Goal: Task Accomplishment & Management: Complete application form

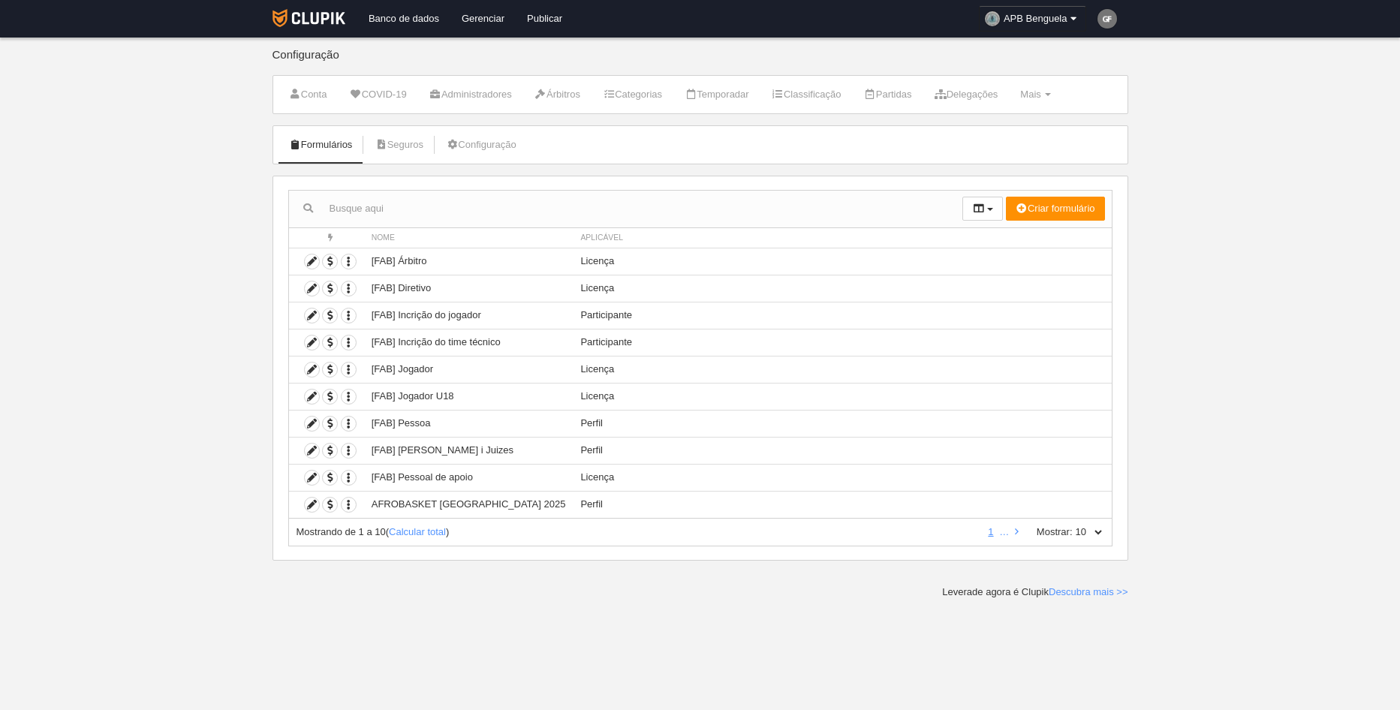
click at [1102, 529] on select "10 25 50 100 500" at bounding box center [1089, 533] width 32 height 14
select select "500"
click at [1073, 526] on select "10 25 50 100 500" at bounding box center [1089, 533] width 32 height 14
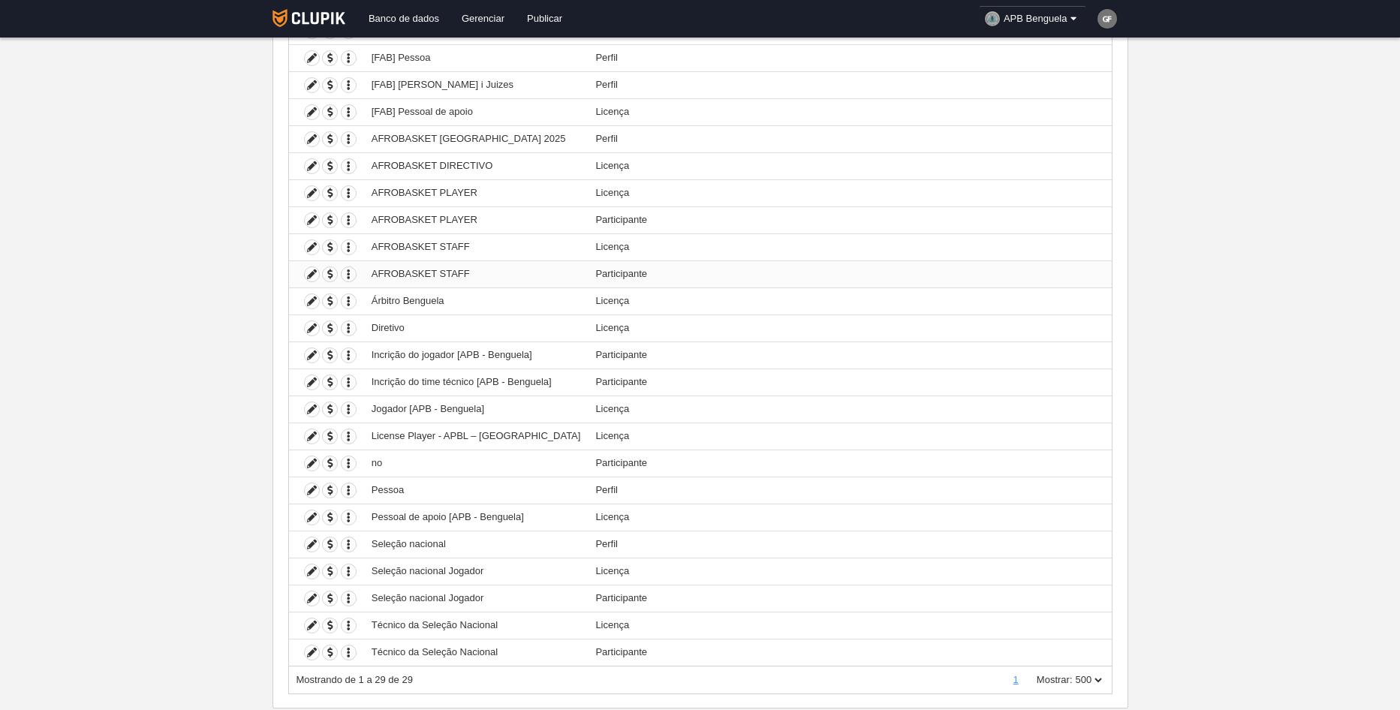
scroll to position [375, 0]
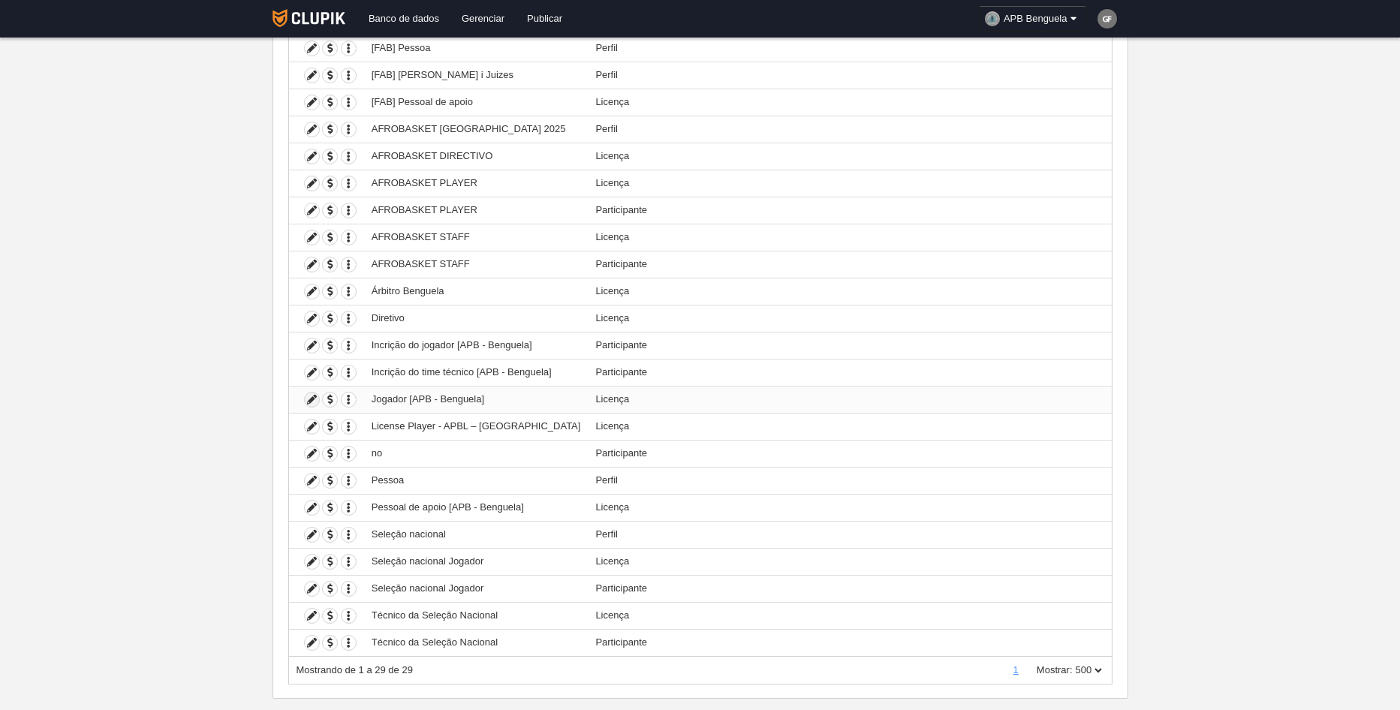
click at [314, 399] on icon at bounding box center [312, 400] width 14 height 14
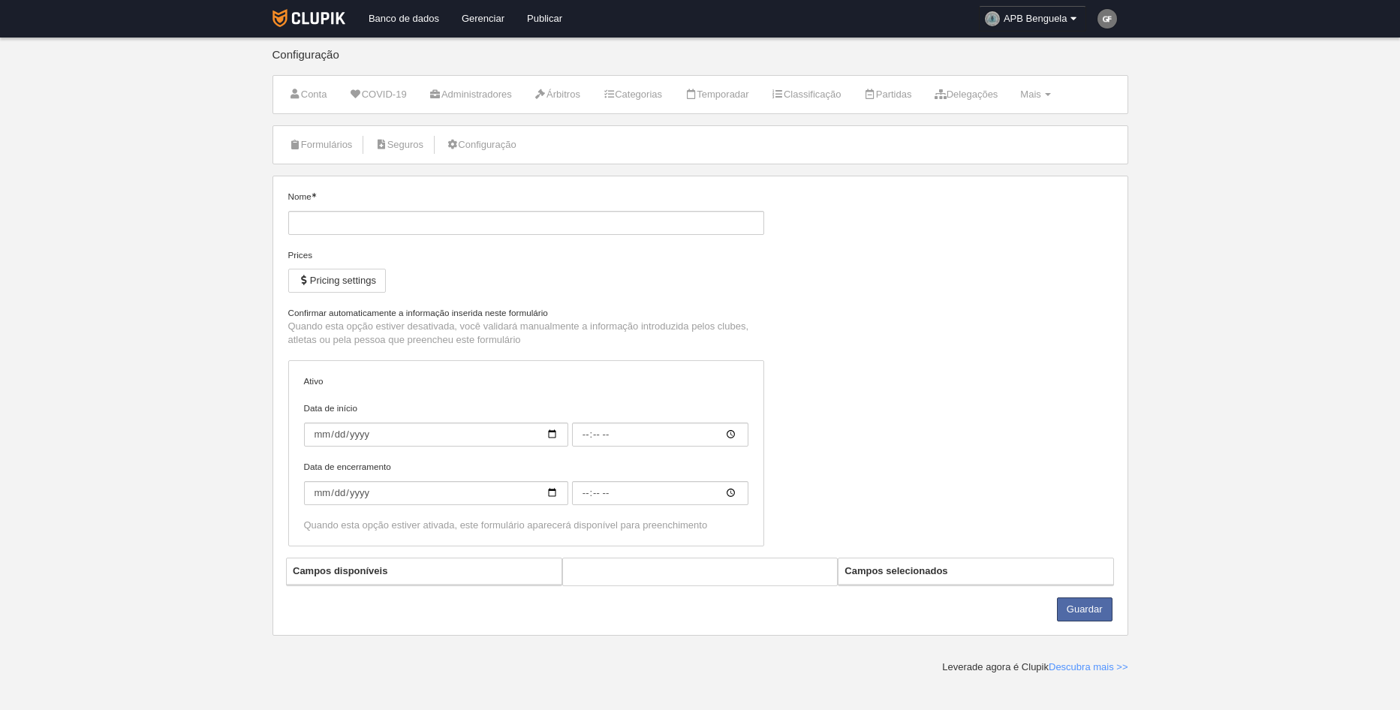
type input "Jogador [APB - Benguela]"
checkbox input "true"
select select "selected"
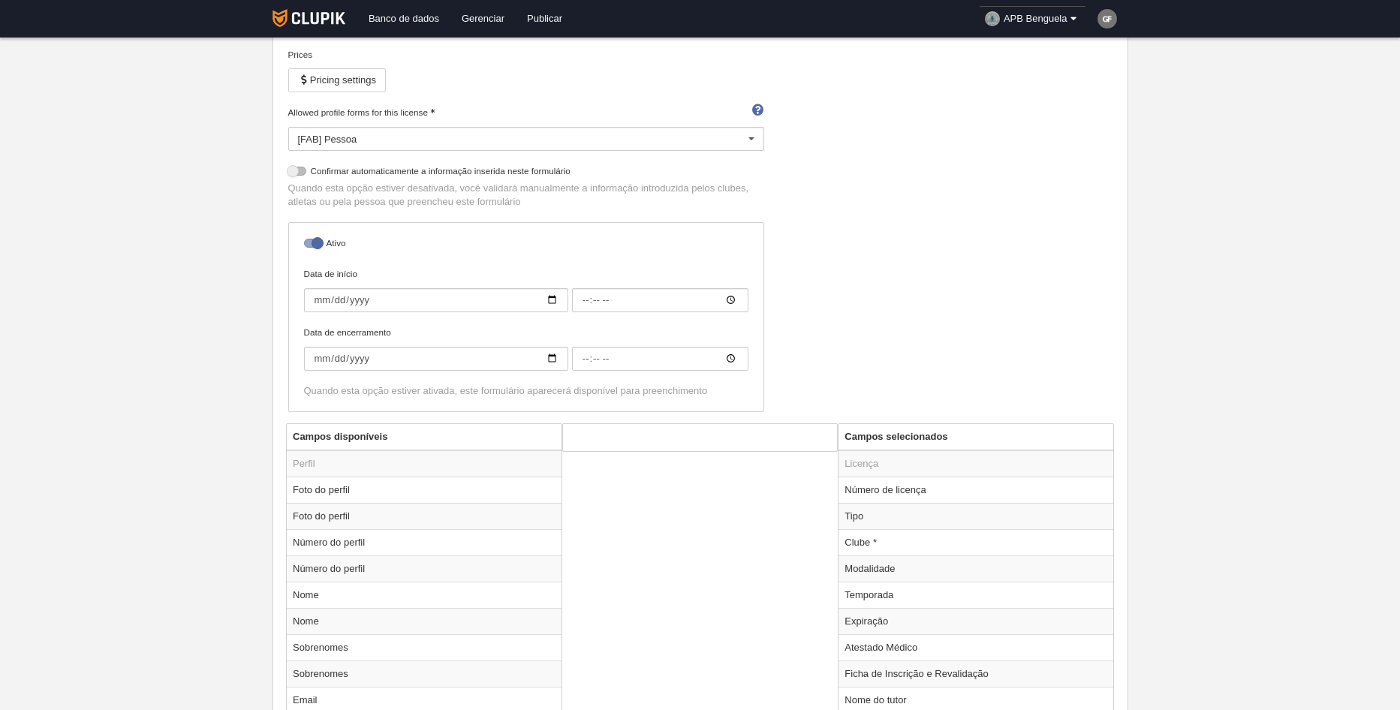
scroll to position [300, 0]
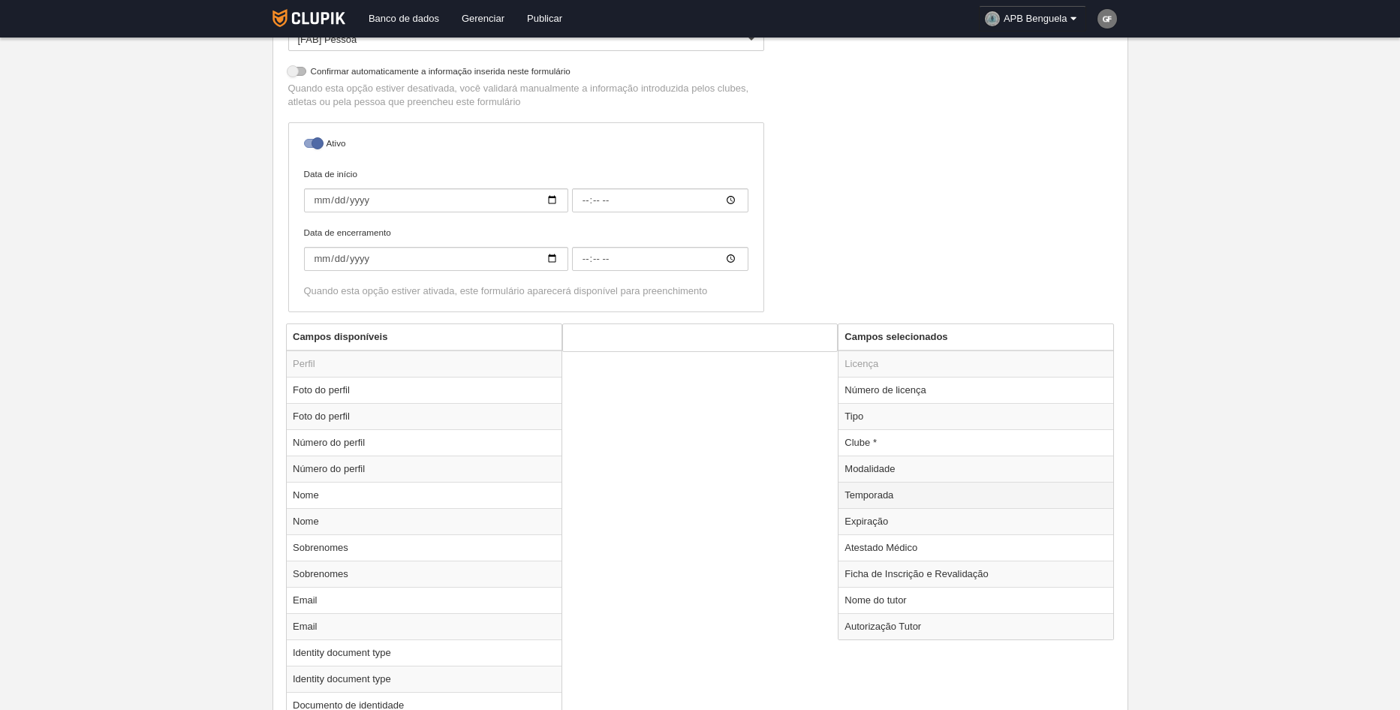
click at [905, 493] on td "Temporada" at bounding box center [976, 495] width 275 height 26
radio input "true"
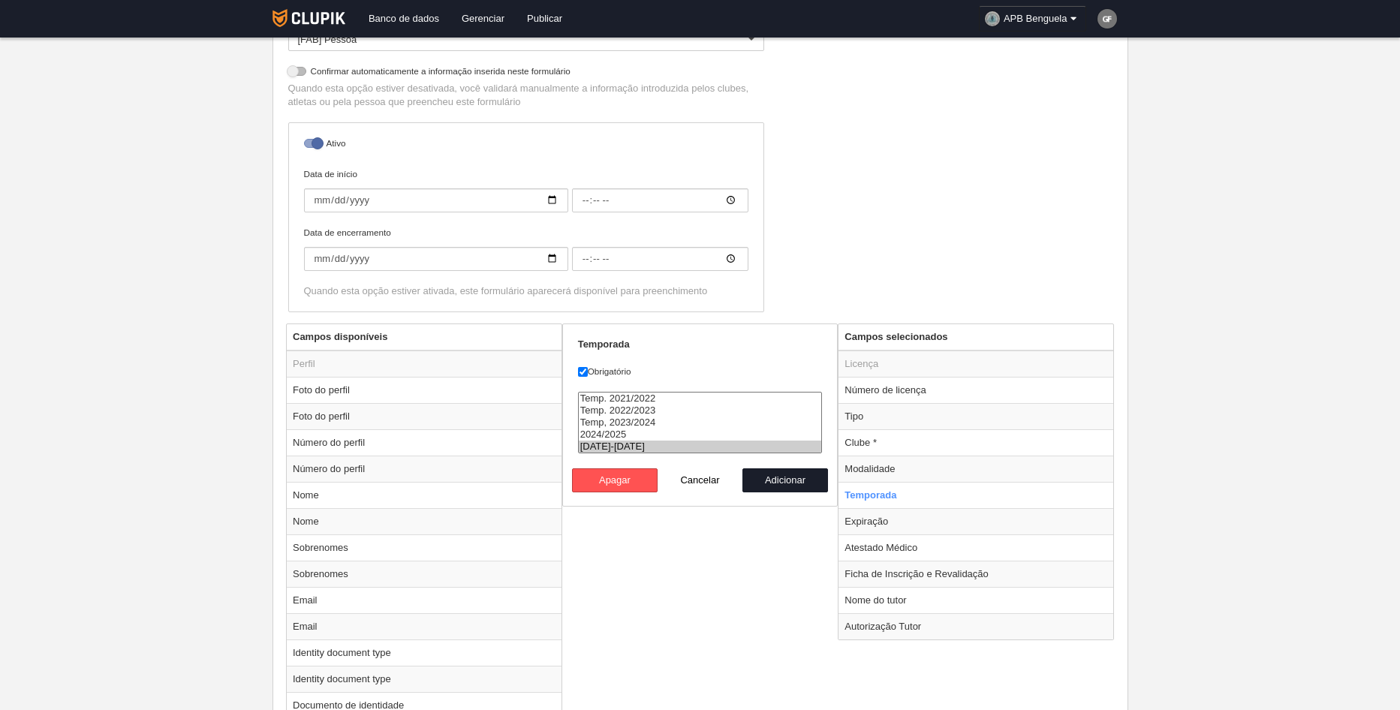
click at [734, 450] on option "[DATE]-[DATE]" at bounding box center [700, 447] width 243 height 12
click at [733, 448] on option "[DATE]-[DATE]" at bounding box center [700, 447] width 243 height 12
click at [758, 430] on option "2024/2025" at bounding box center [700, 435] width 243 height 12
select select "8509"
click at [690, 451] on option "[DATE]-[DATE]" at bounding box center [700, 447] width 243 height 12
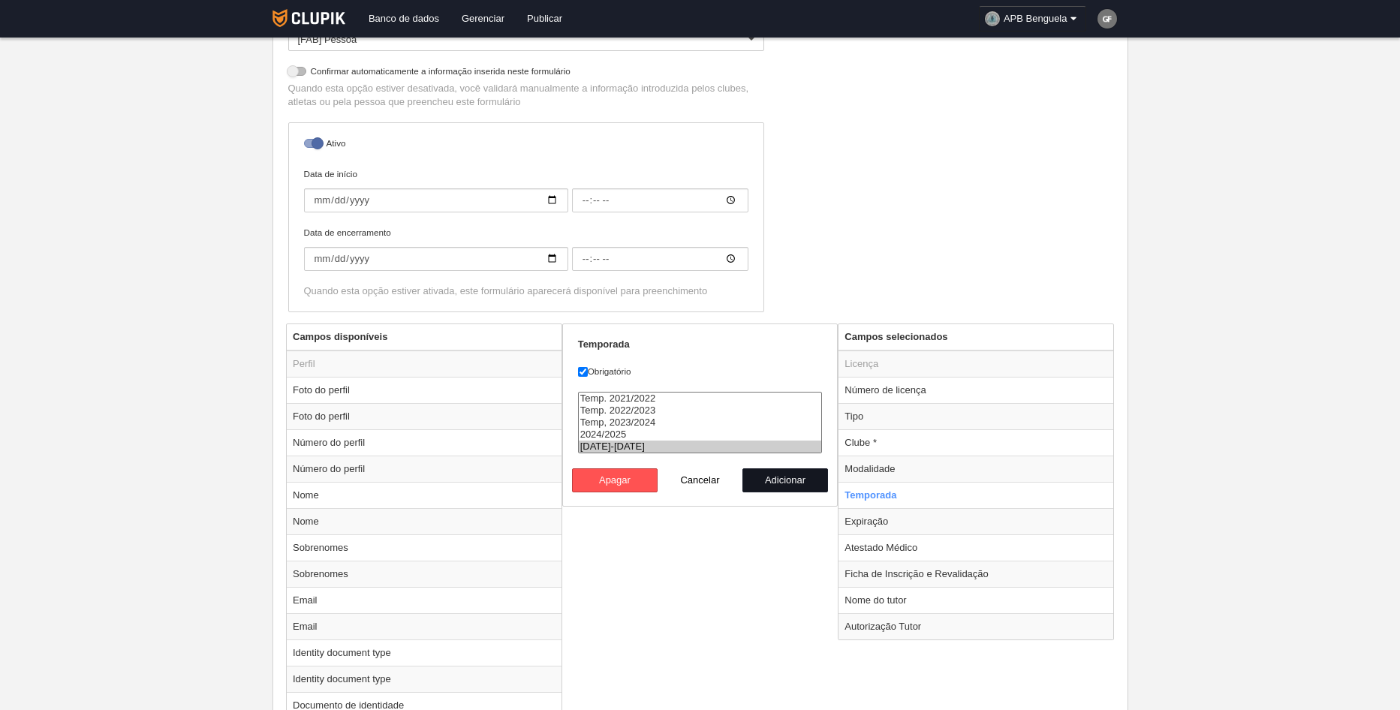
click at [780, 481] on button "Adicionar" at bounding box center [786, 481] width 86 height 24
radio input "false"
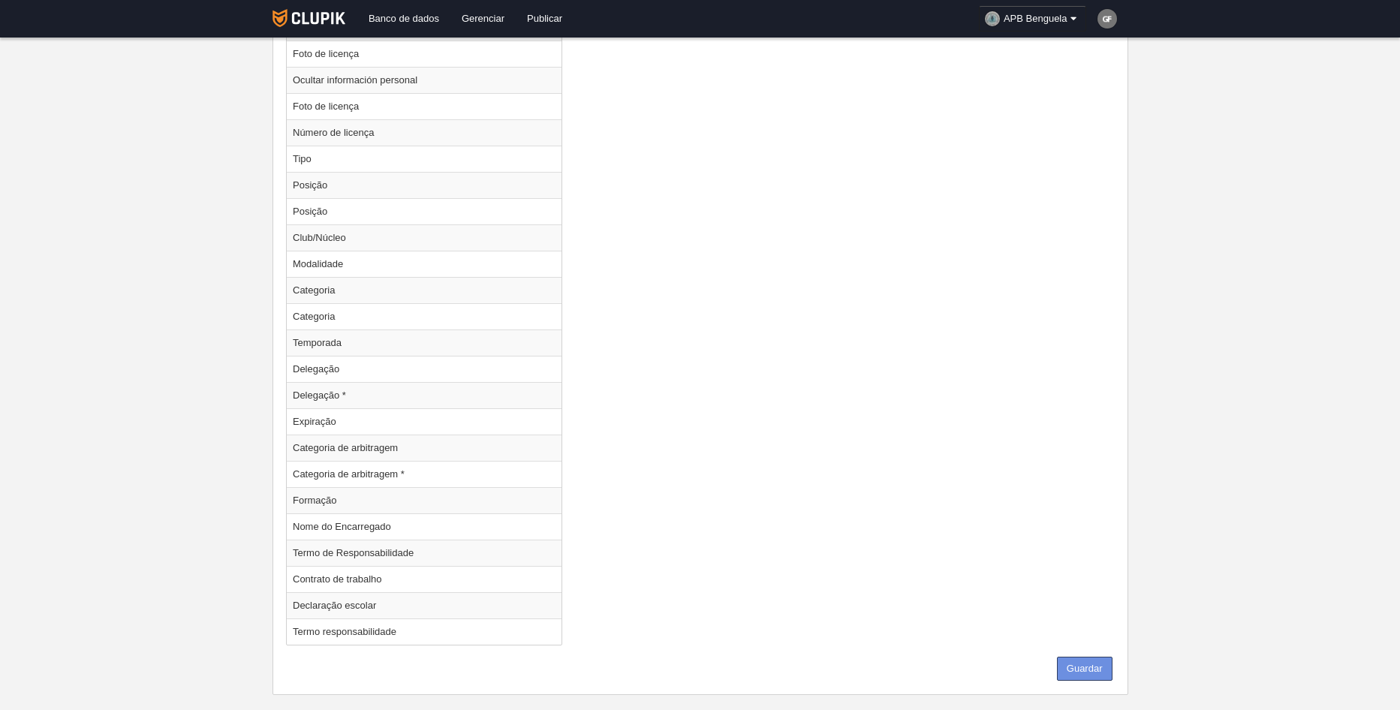
scroll to position [1922, 0]
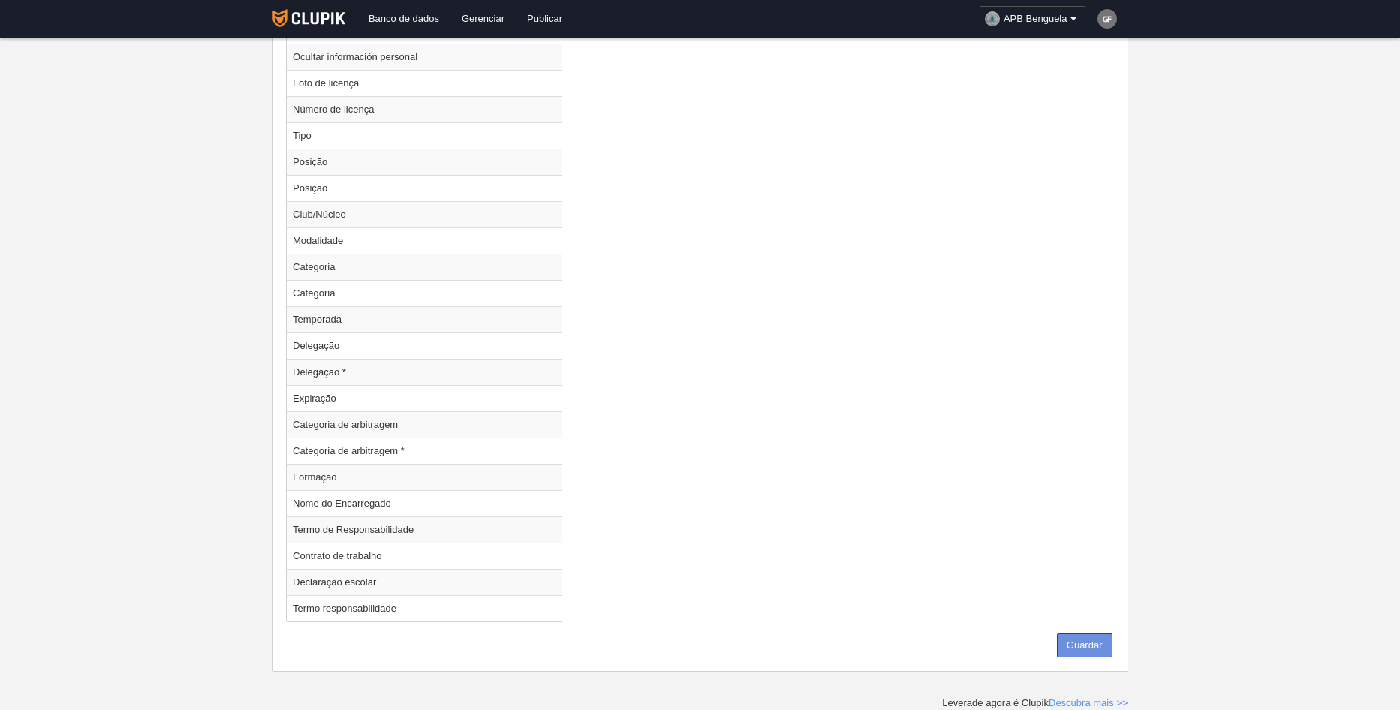
click at [1090, 648] on button "Guardar" at bounding box center [1085, 646] width 56 height 24
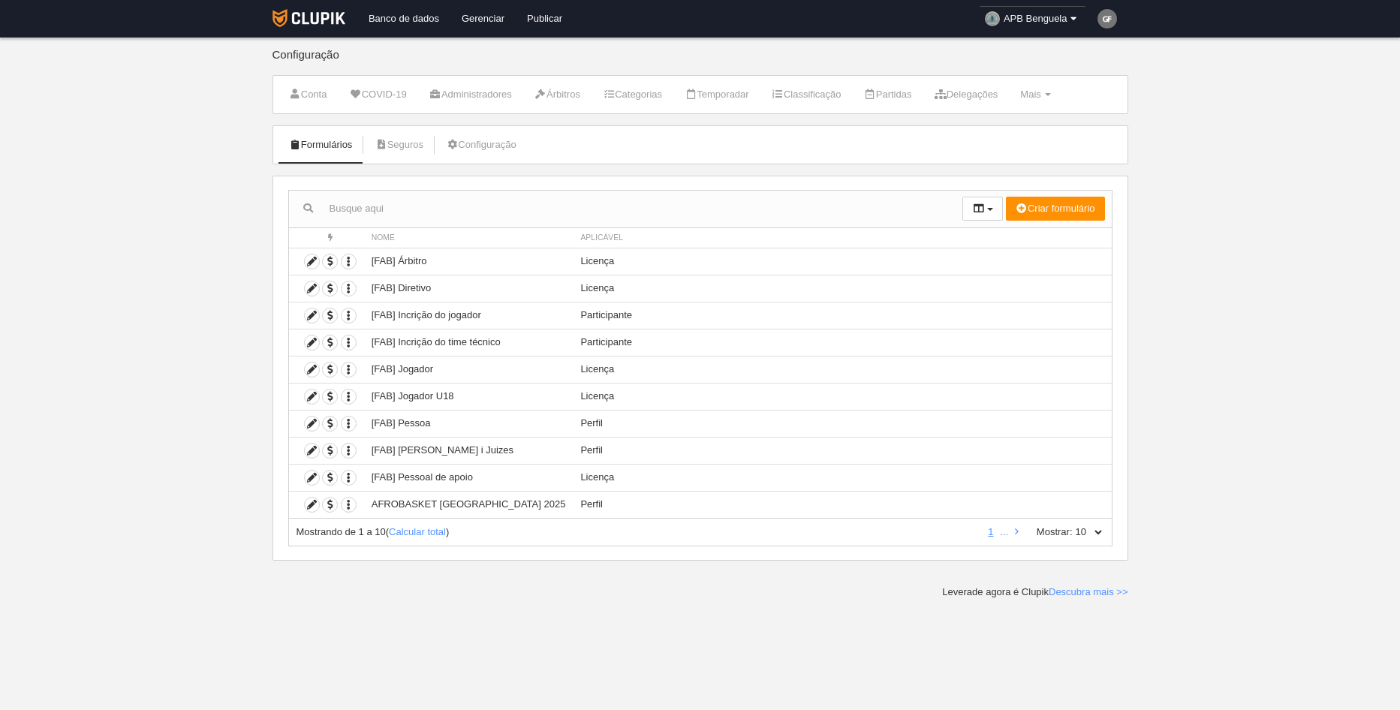
click at [1097, 532] on select "10 25 50 100 500" at bounding box center [1089, 533] width 32 height 14
select select "500"
click at [1073, 526] on select "10 25 50 100 500" at bounding box center [1089, 533] width 32 height 14
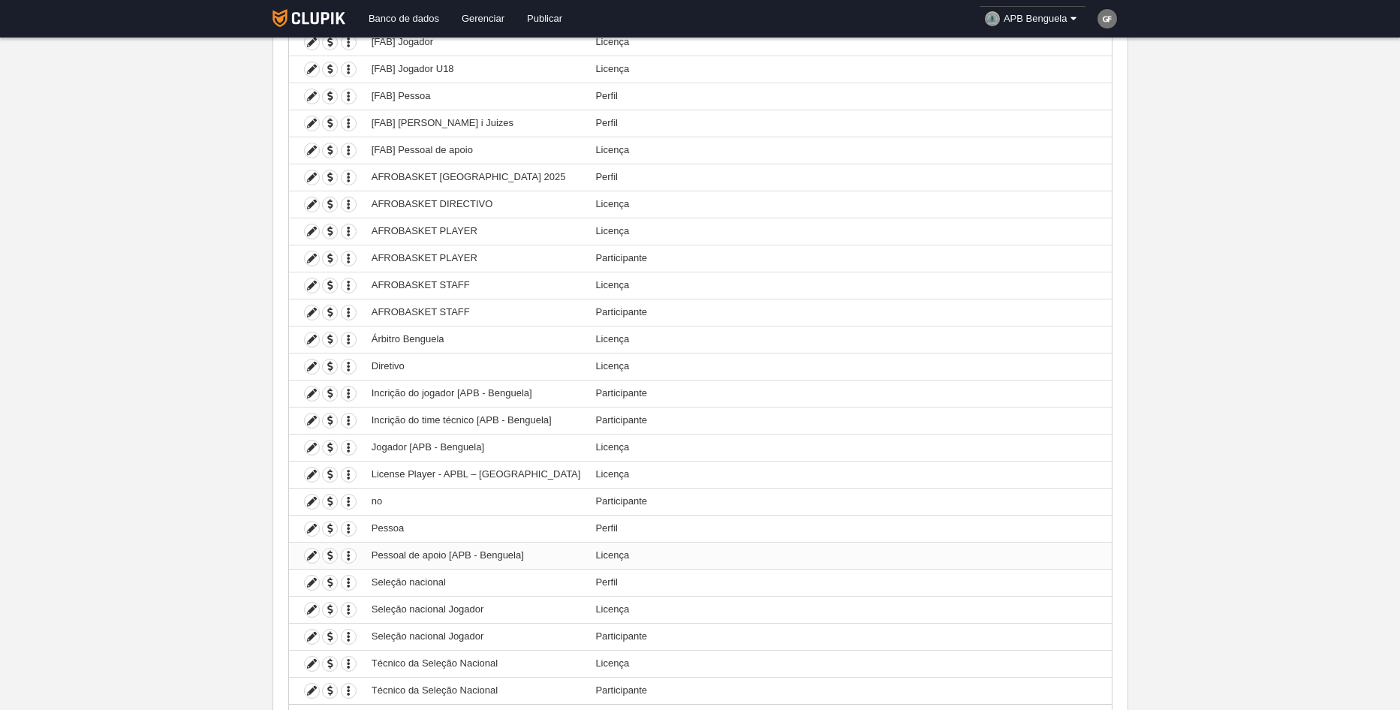
scroll to position [375, 0]
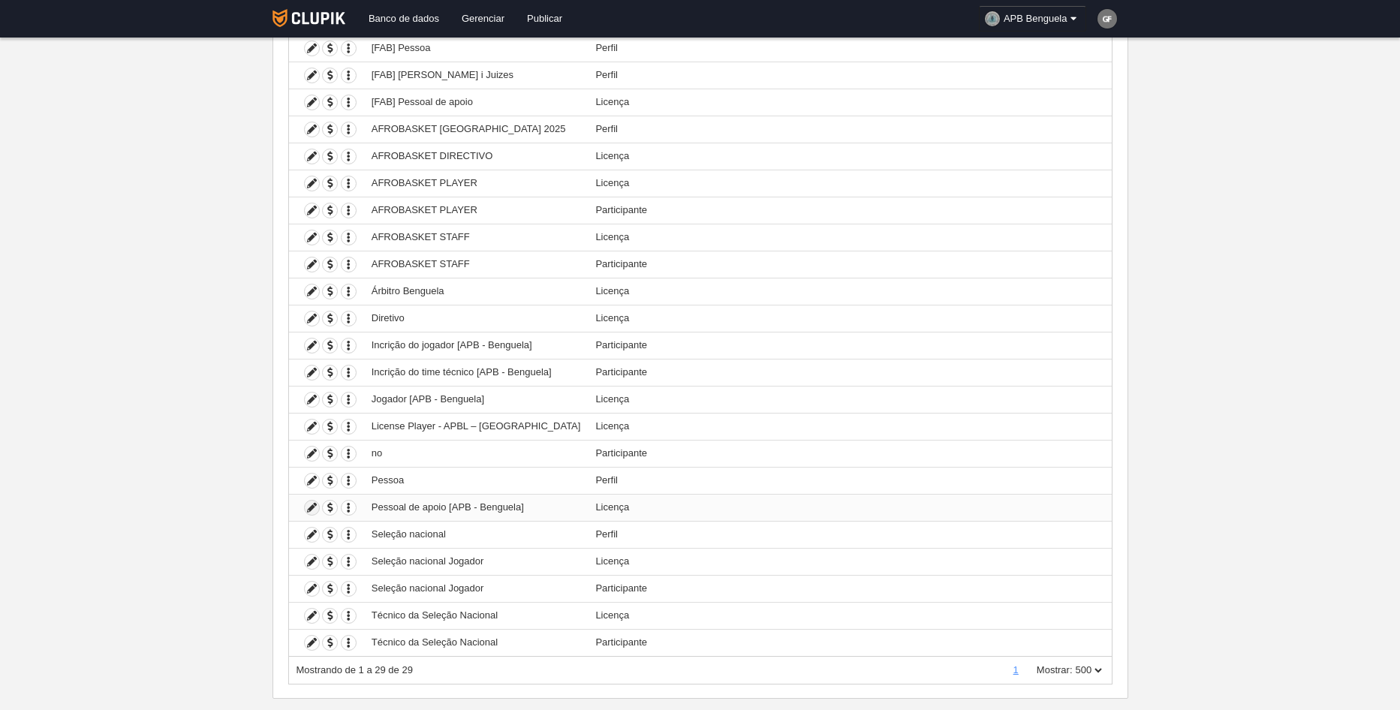
click at [312, 510] on icon at bounding box center [312, 508] width 14 height 14
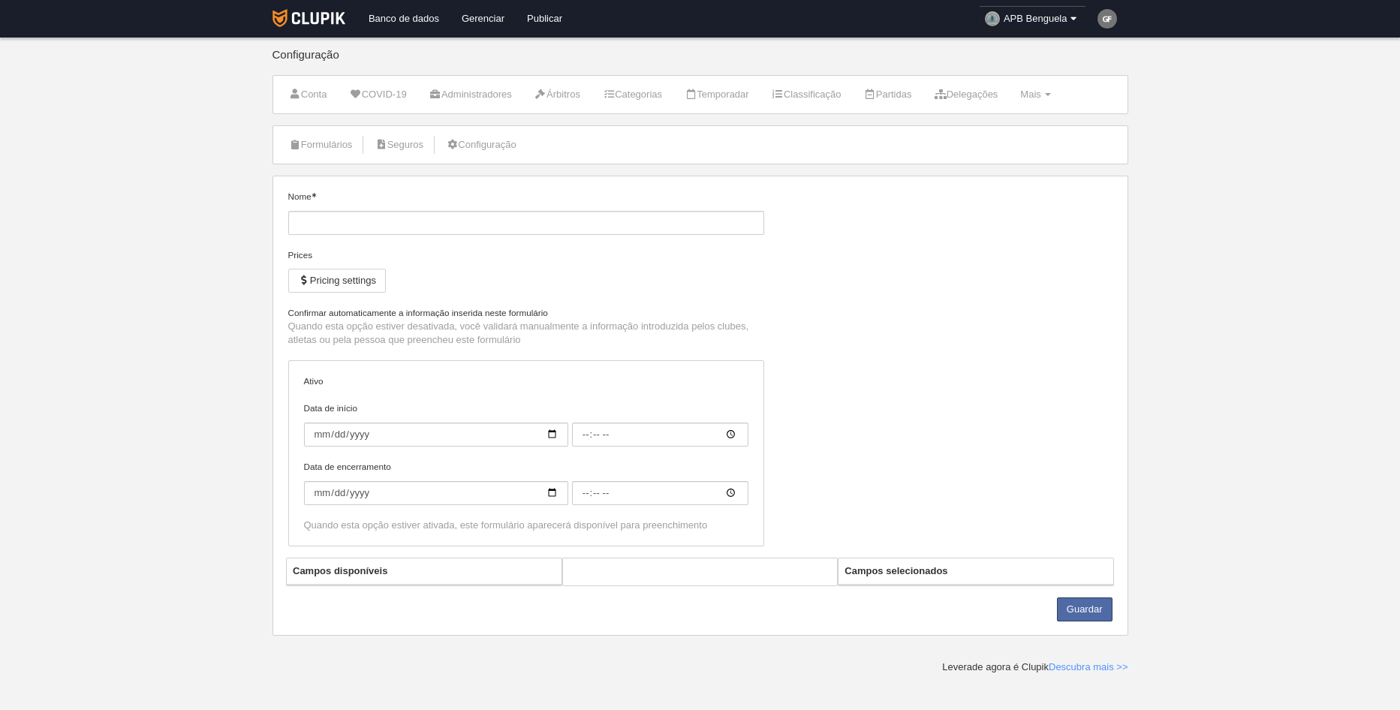
type input "Pessoal de apoio [APB - Benguela]"
checkbox input "true"
select select "selected"
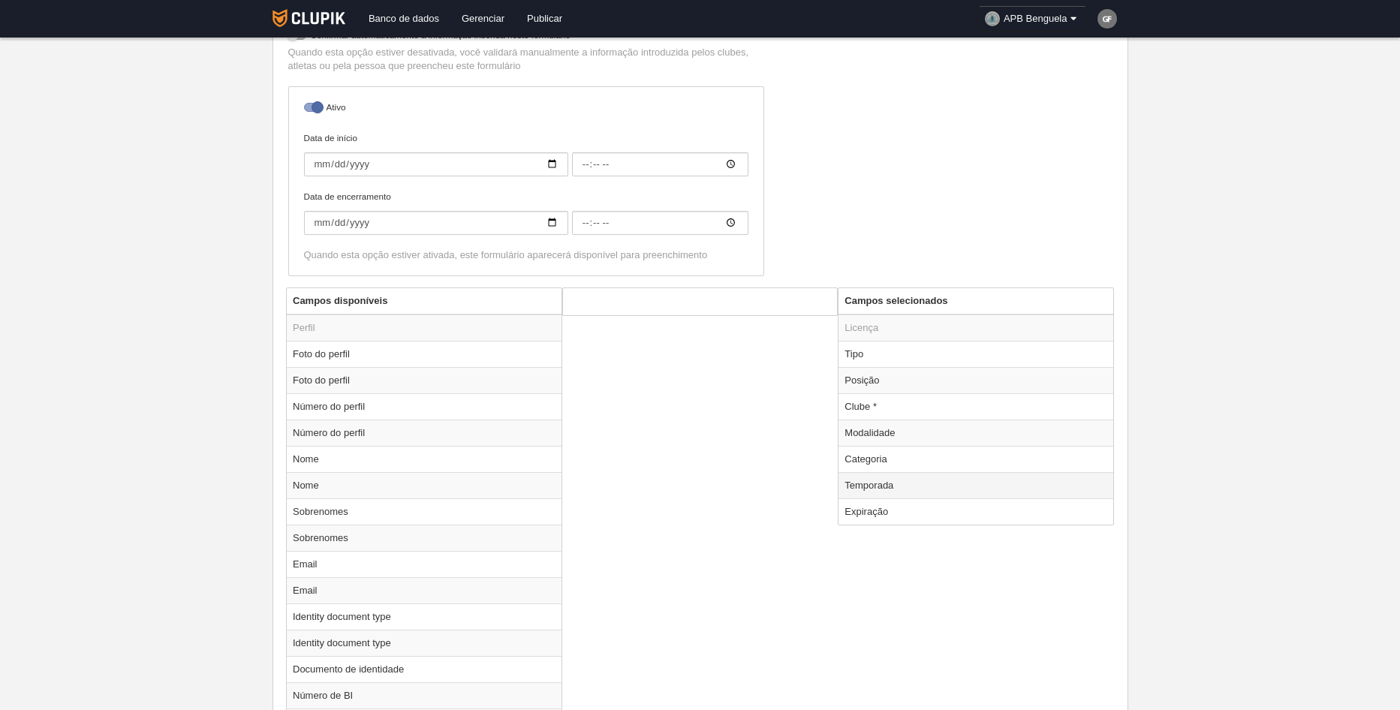
scroll to position [526, 0]
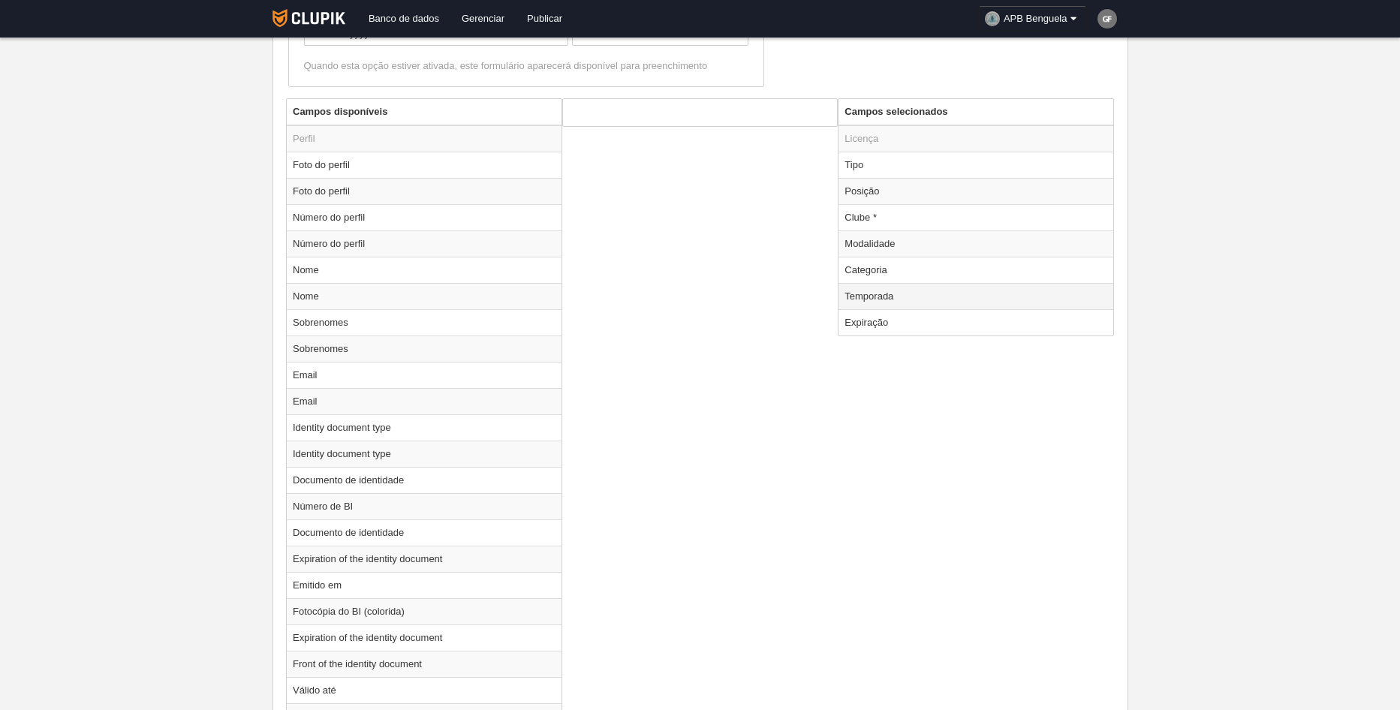
click at [909, 293] on td "Temporada" at bounding box center [976, 296] width 275 height 26
radio input "true"
select select "8509"
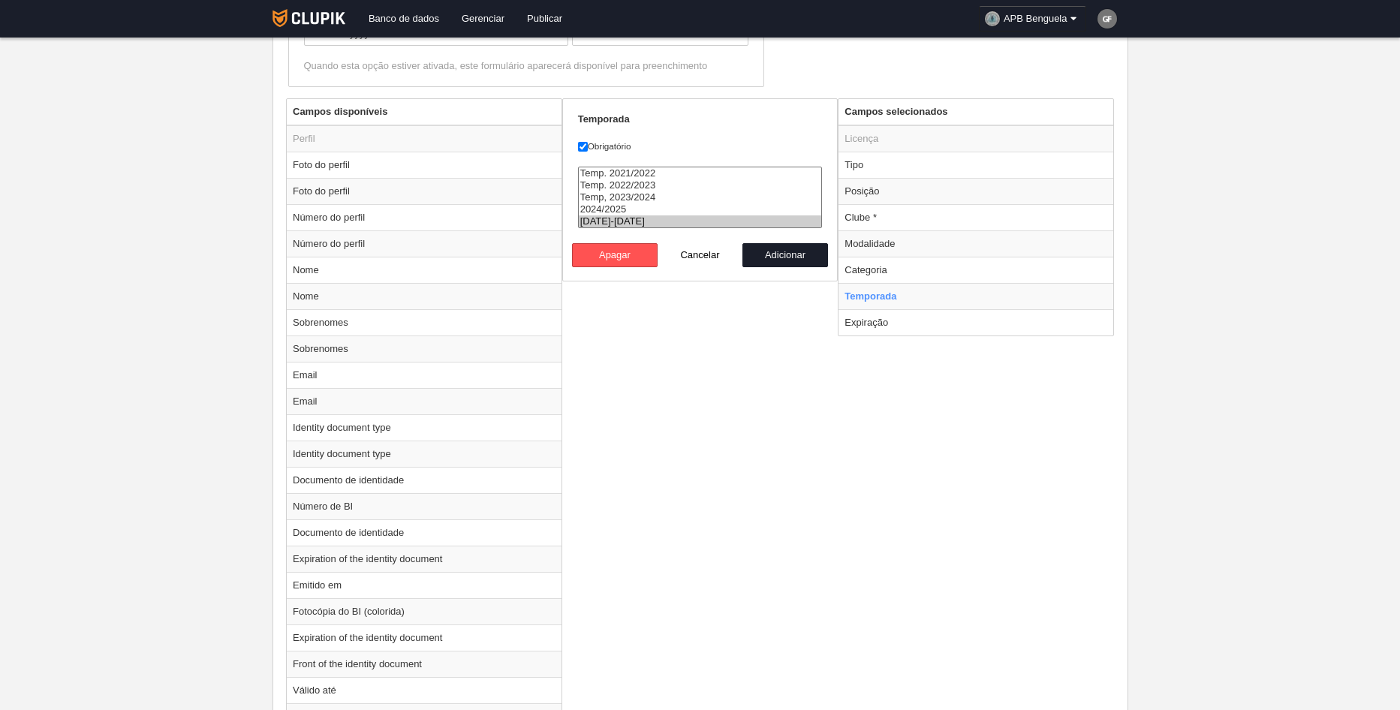
click at [729, 224] on option "[DATE]-[DATE]" at bounding box center [700, 221] width 243 height 12
click at [779, 253] on button "Adicionar" at bounding box center [786, 255] width 86 height 24
radio input "false"
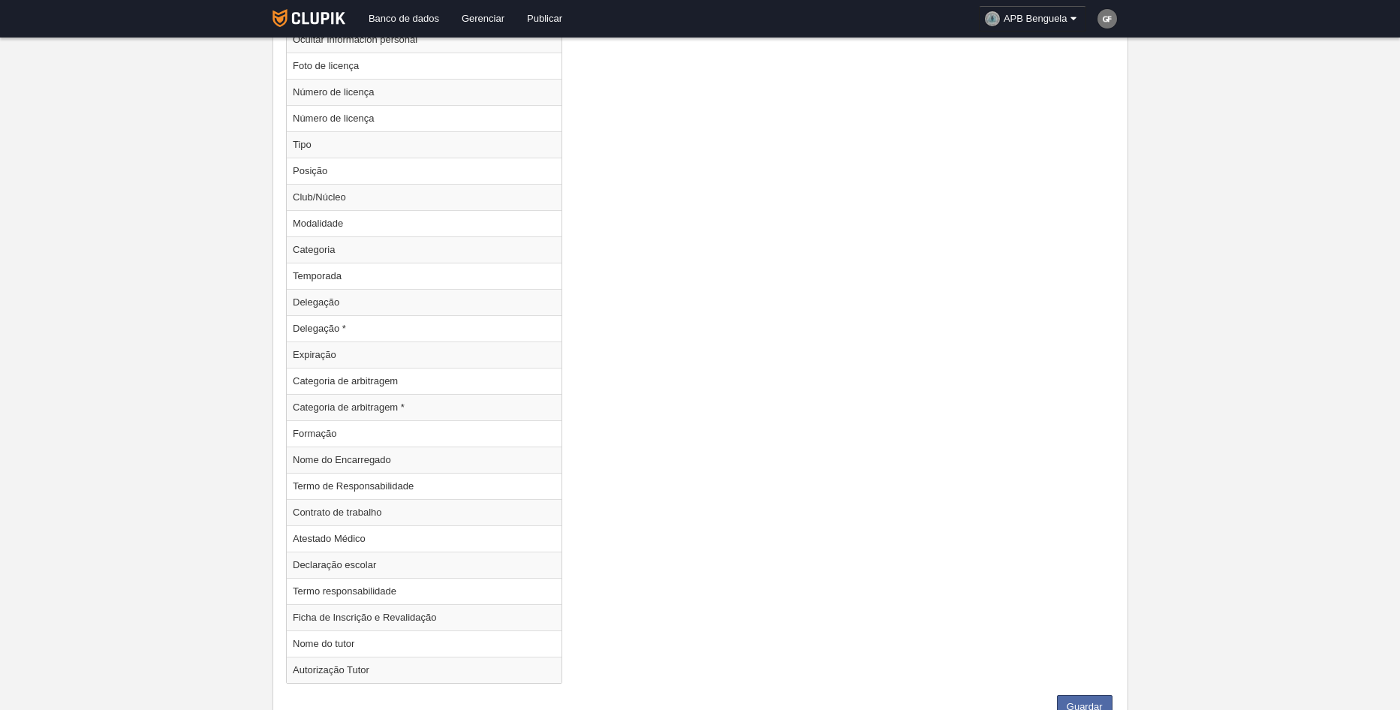
scroll to position [2001, 0]
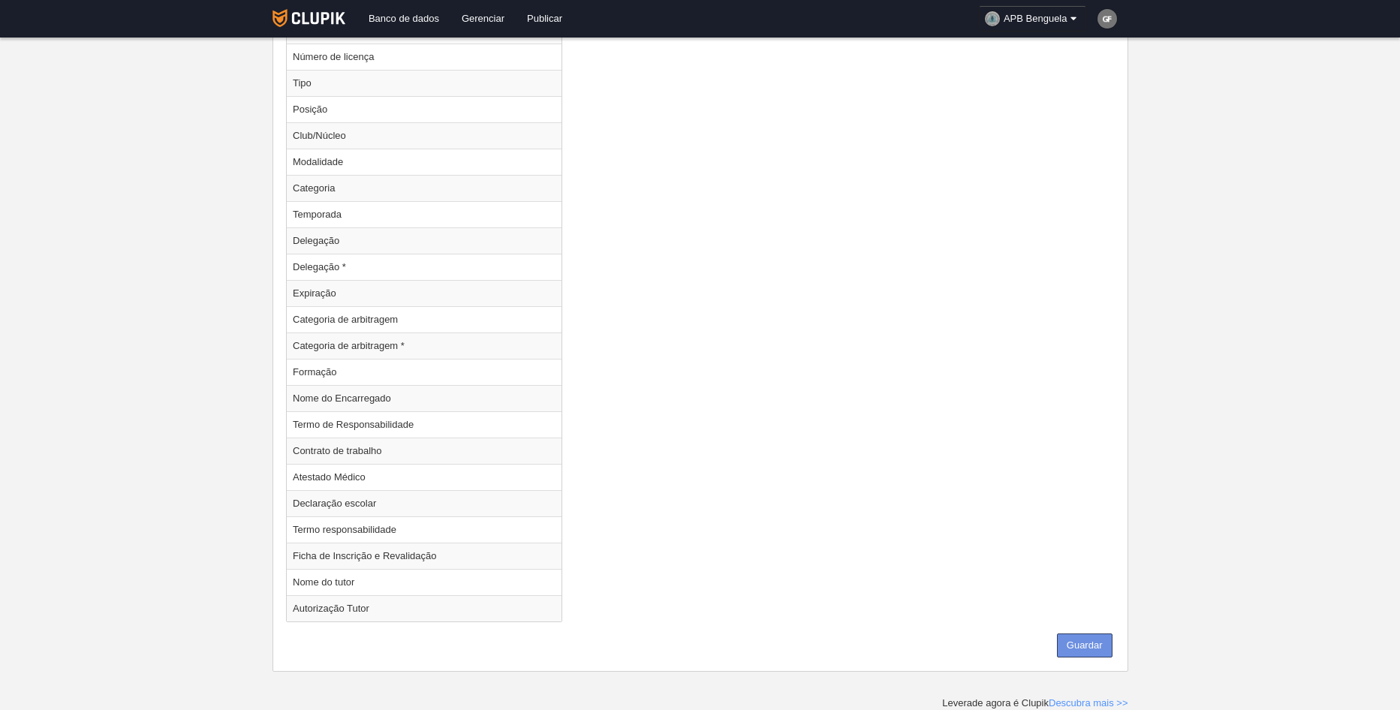
click at [1099, 644] on button "Guardar" at bounding box center [1085, 646] width 56 height 24
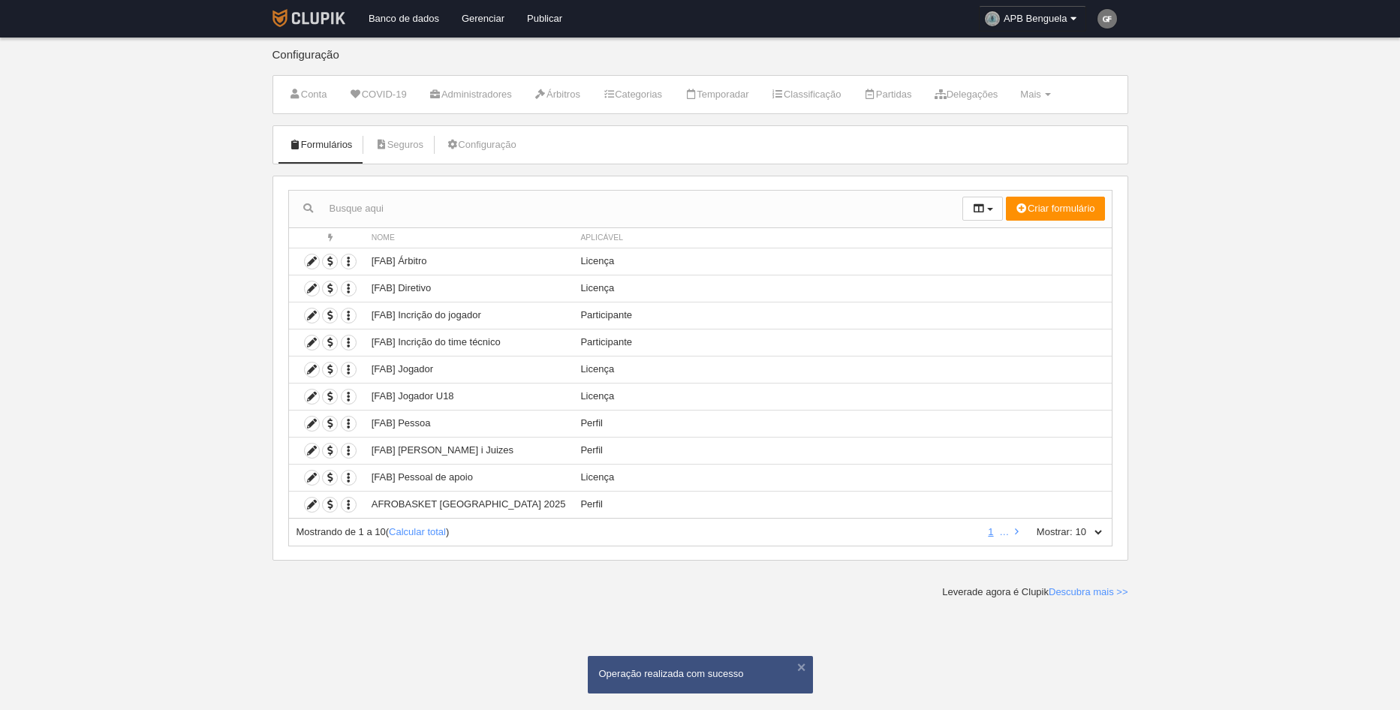
click at [303, 19] on img at bounding box center [309, 18] width 73 height 18
